Goal: Navigation & Orientation: Find specific page/section

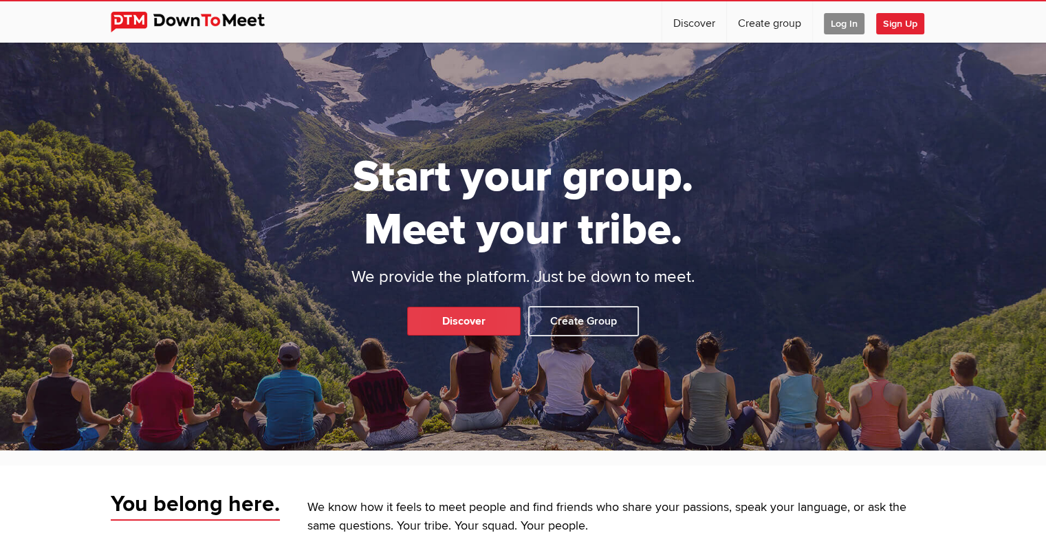
click at [457, 314] on link "Discover" at bounding box center [464, 321] width 114 height 29
select select "null"
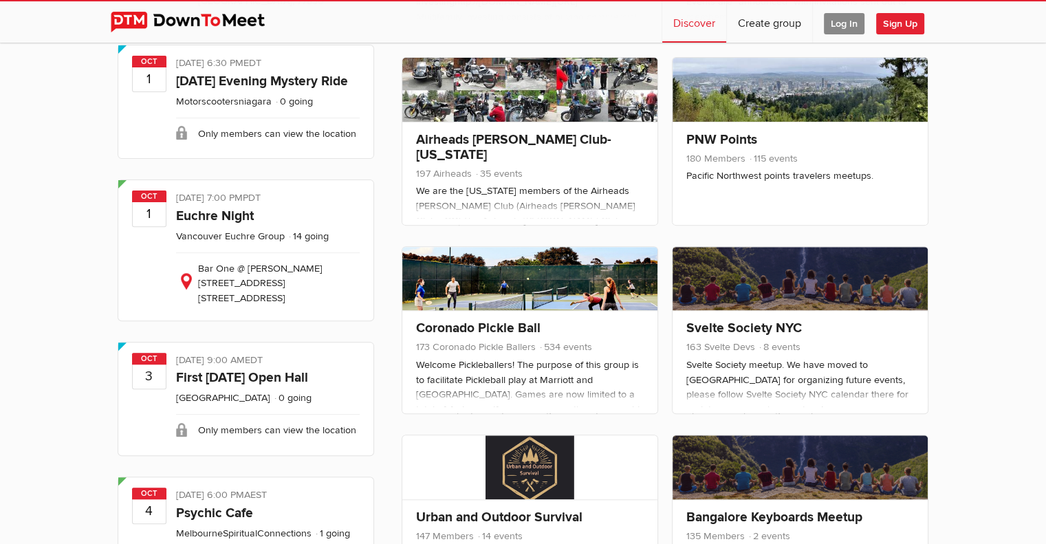
scroll to position [442, 0]
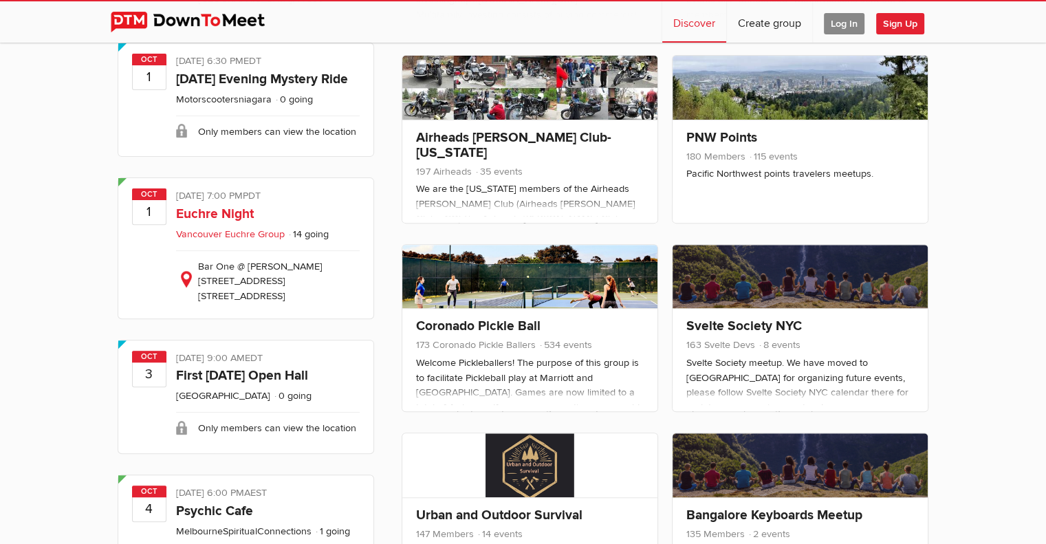
click at [256, 237] on link "Vancouver Euchre Group" at bounding box center [230, 234] width 109 height 12
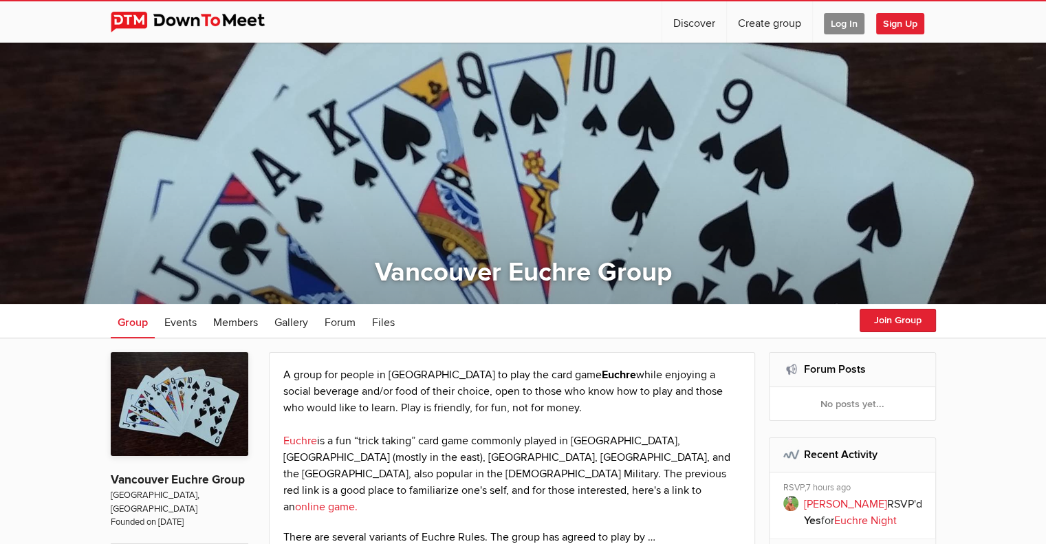
select select "null"
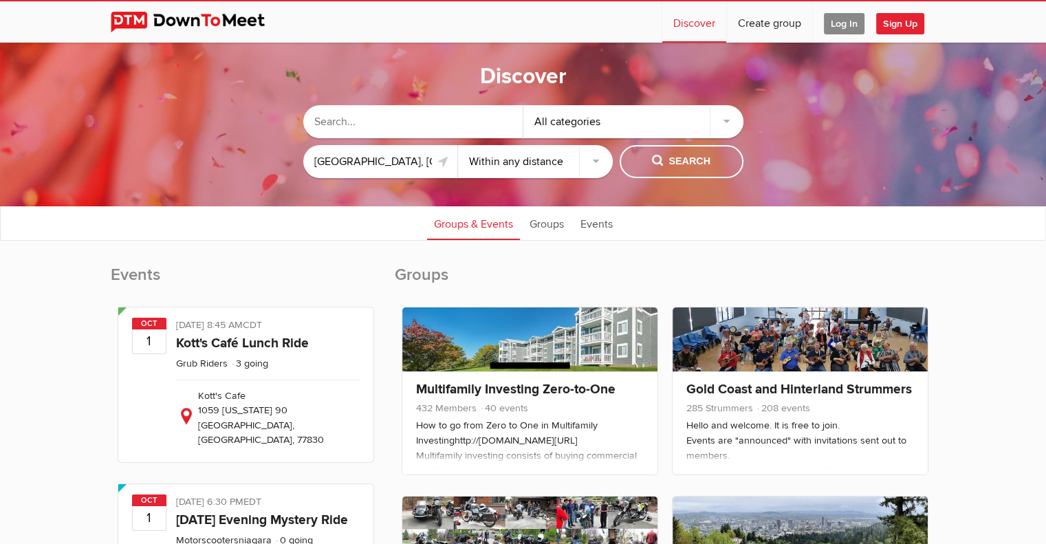
scroll to position [3, 0]
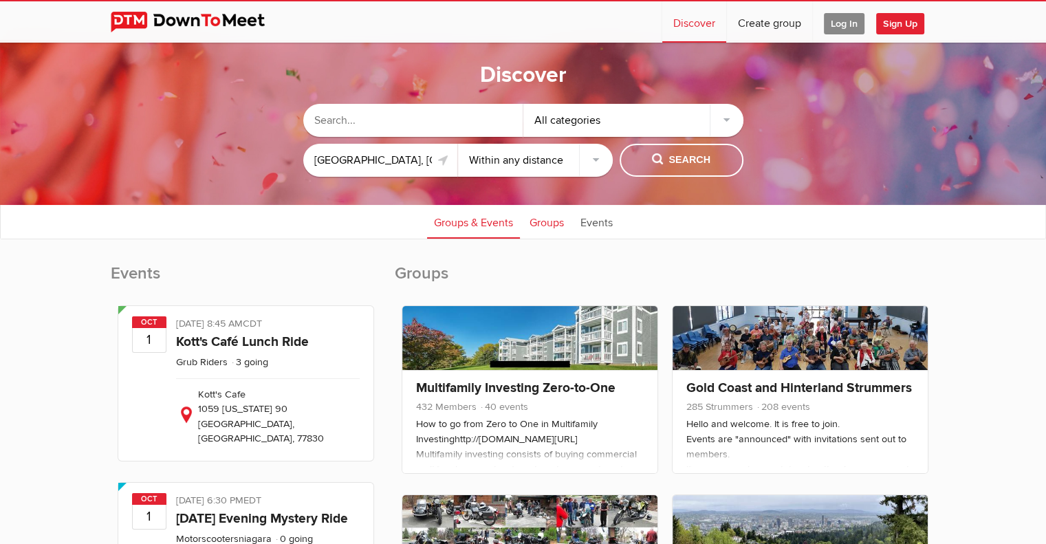
click at [547, 228] on link "Groups" at bounding box center [547, 221] width 48 height 34
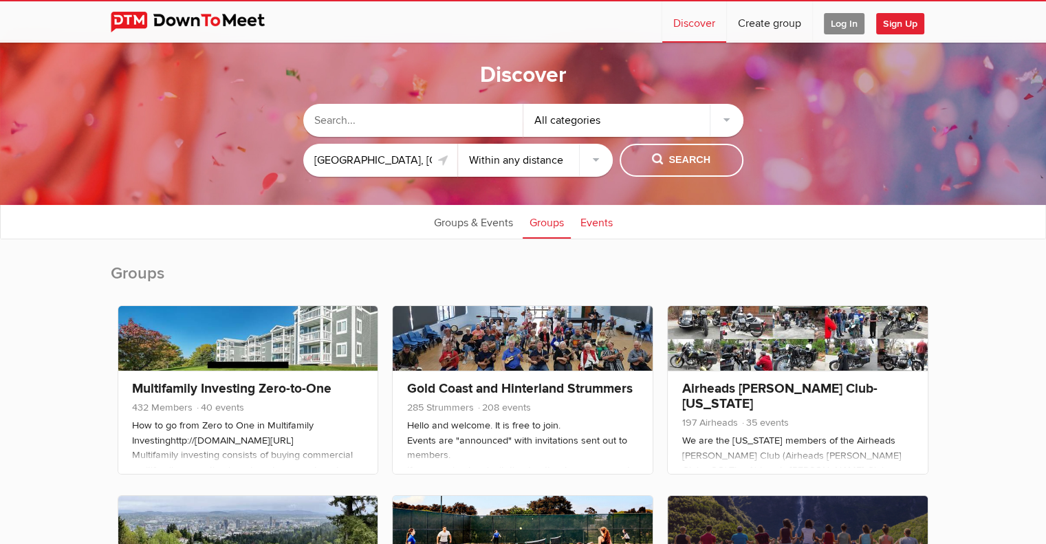
click at [596, 224] on link "Events" at bounding box center [597, 221] width 46 height 34
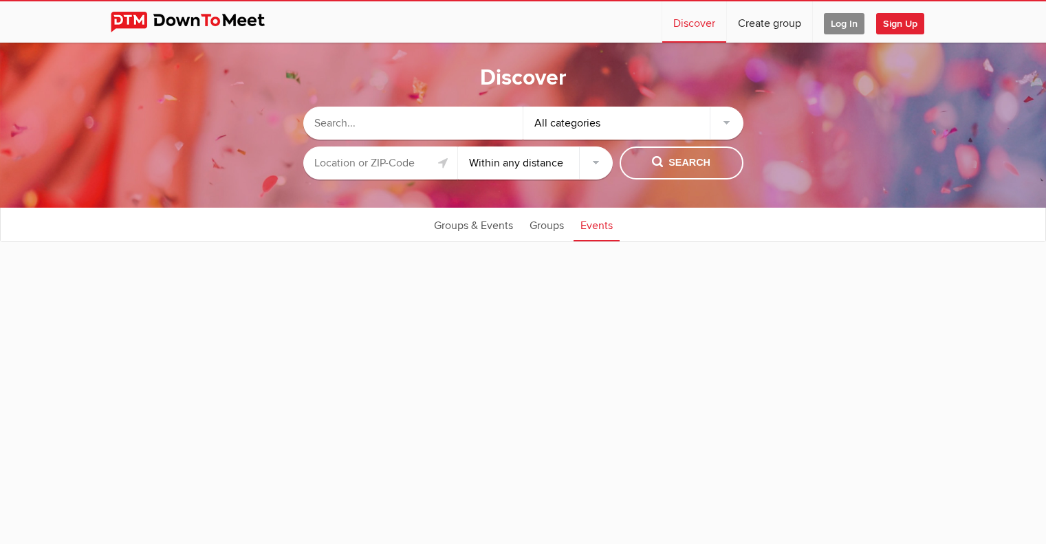
select select "null"
type input "[GEOGRAPHIC_DATA], [GEOGRAPHIC_DATA], [GEOGRAPHIC_DATA]"
select select "null"
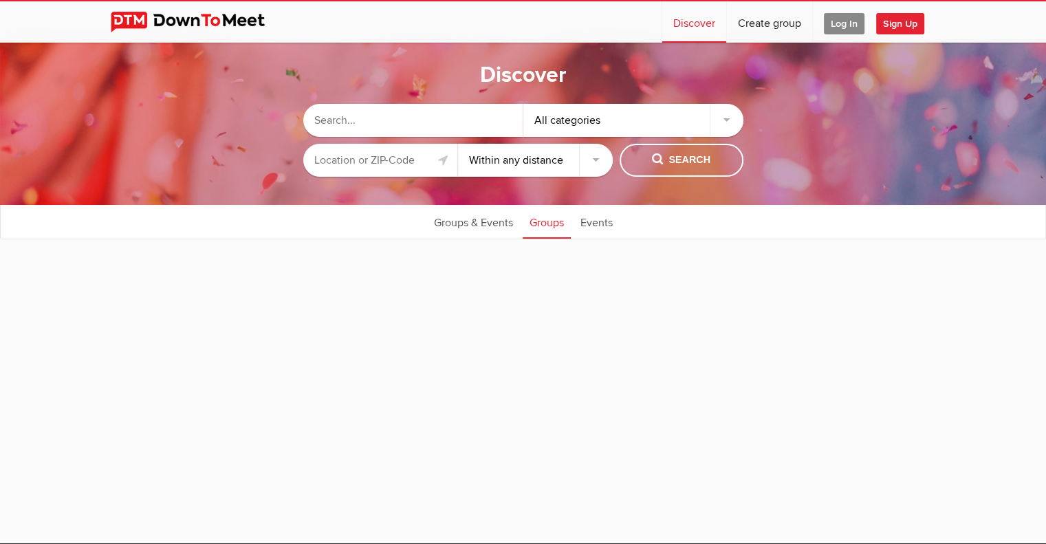
type input "[GEOGRAPHIC_DATA], [GEOGRAPHIC_DATA], [GEOGRAPHIC_DATA]"
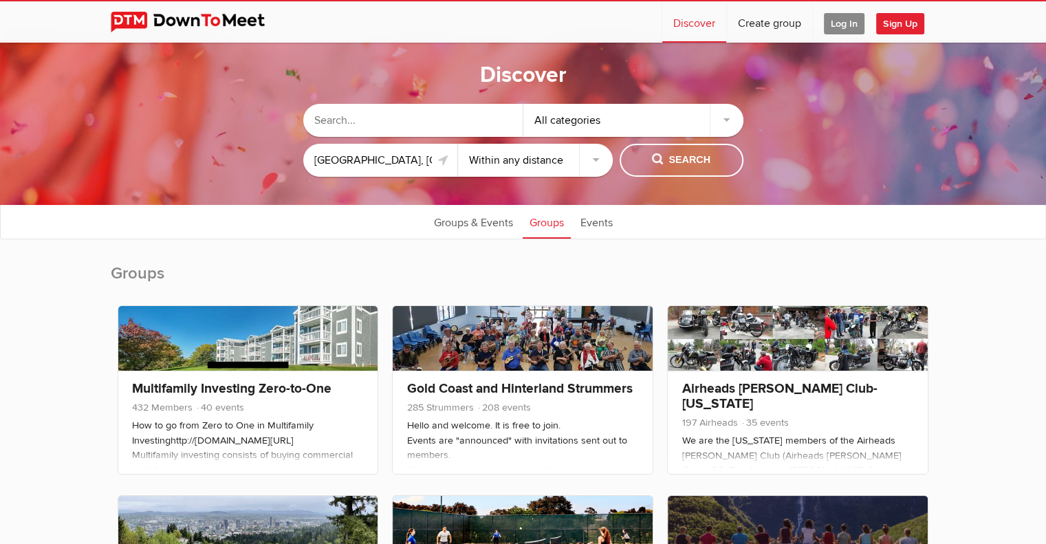
click at [726, 122] on div "All categories" at bounding box center [634, 120] width 220 height 33
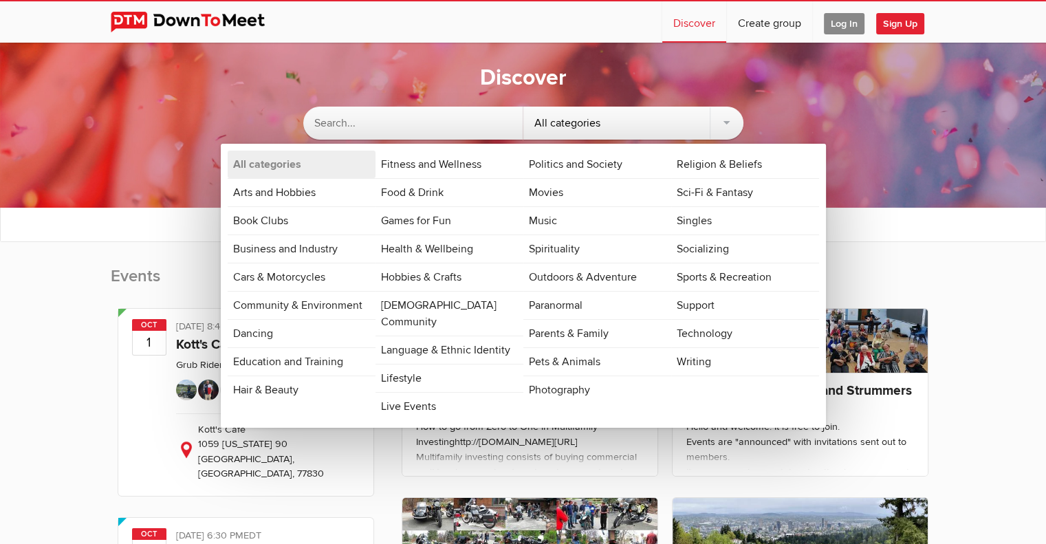
click at [370, 72] on div "Discover All categories All categories Arts and Hobbies Book Clubs Business and…" at bounding box center [523, 125] width 1046 height 165
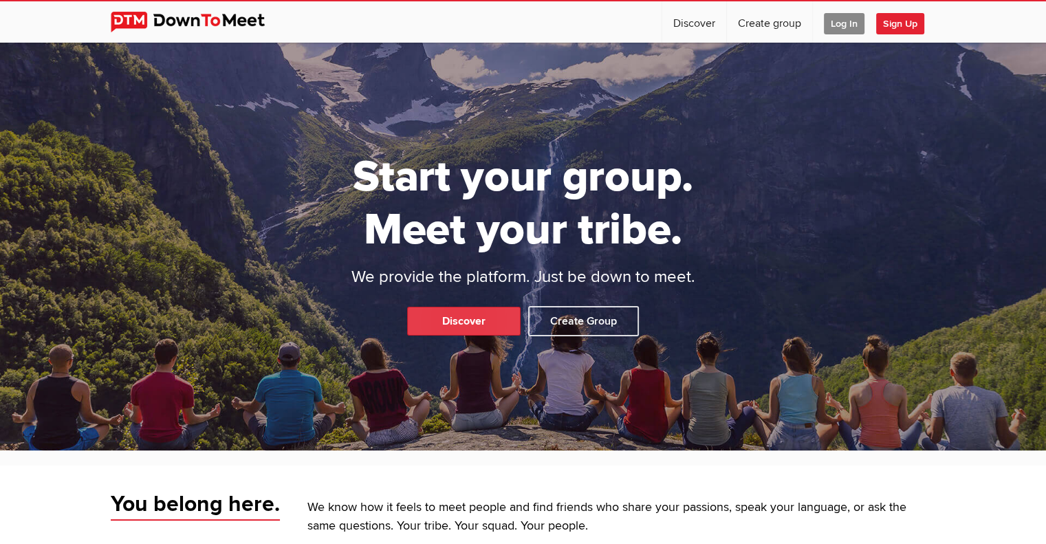
click at [451, 315] on link "Discover" at bounding box center [464, 321] width 114 height 29
select select "null"
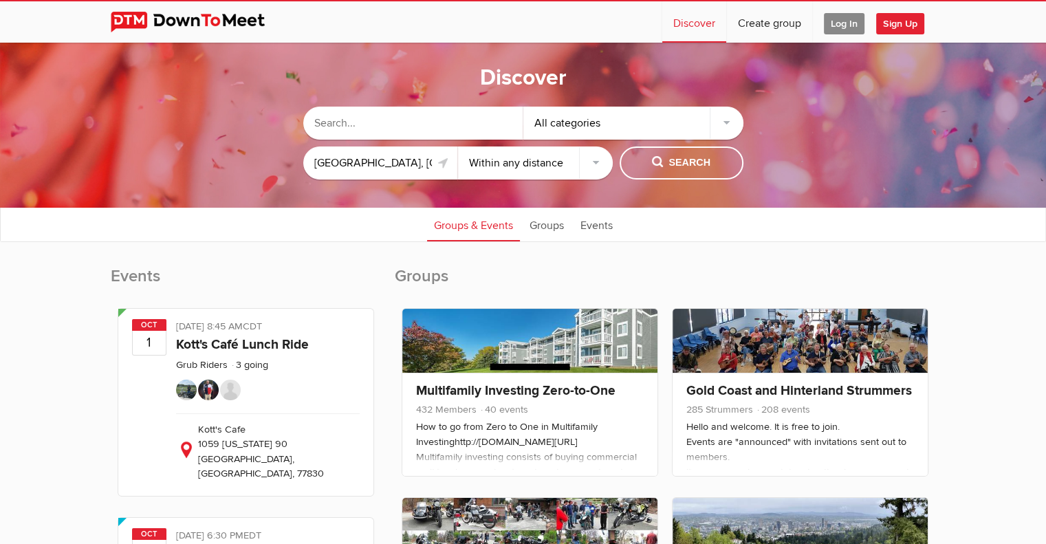
click at [315, 420] on div "Kott's Cafe 1059 Texas 90 Anderson, TX, 77830" at bounding box center [268, 449] width 184 height 72
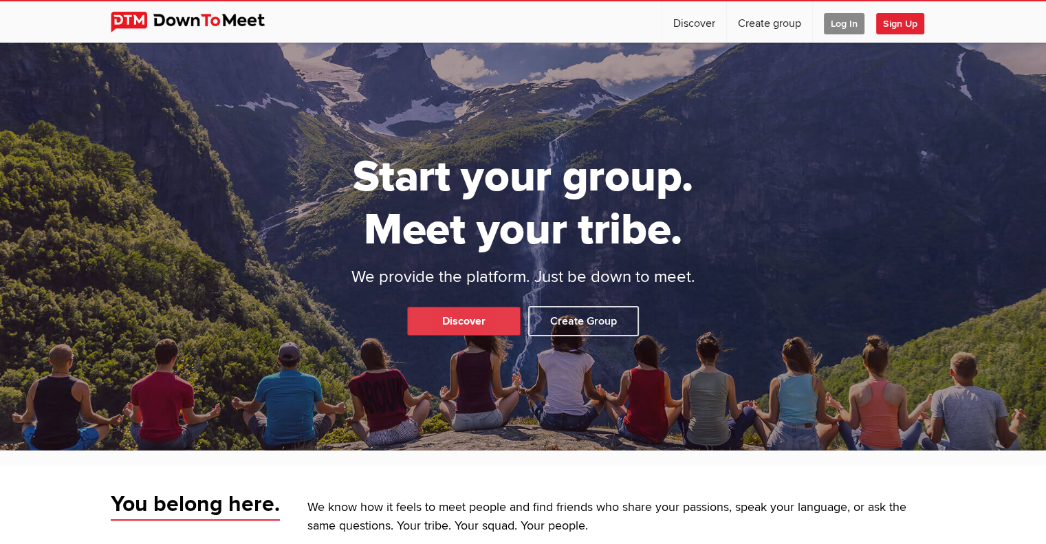
click at [477, 319] on link "Discover" at bounding box center [464, 321] width 114 height 29
select select "null"
